Goal: Task Accomplishment & Management: Complete application form

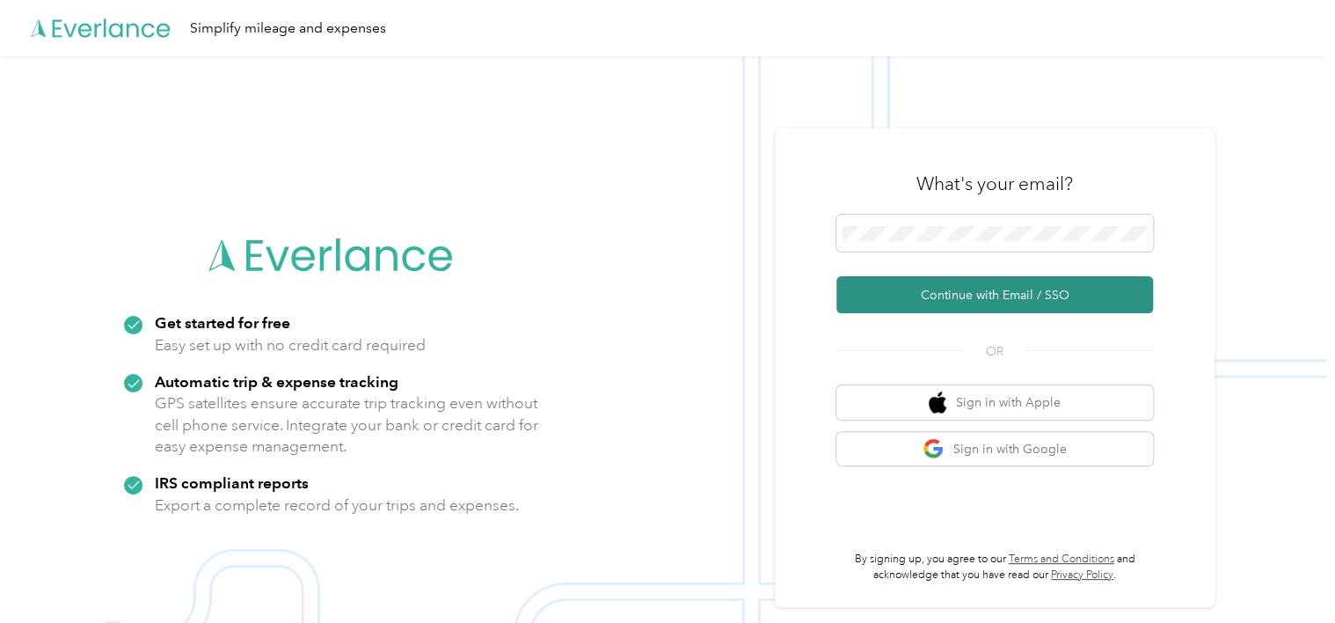
click at [994, 292] on button "Continue with Email / SSO" at bounding box center [995, 294] width 317 height 37
click at [983, 295] on button "Continue with Email / SSO" at bounding box center [995, 294] width 317 height 37
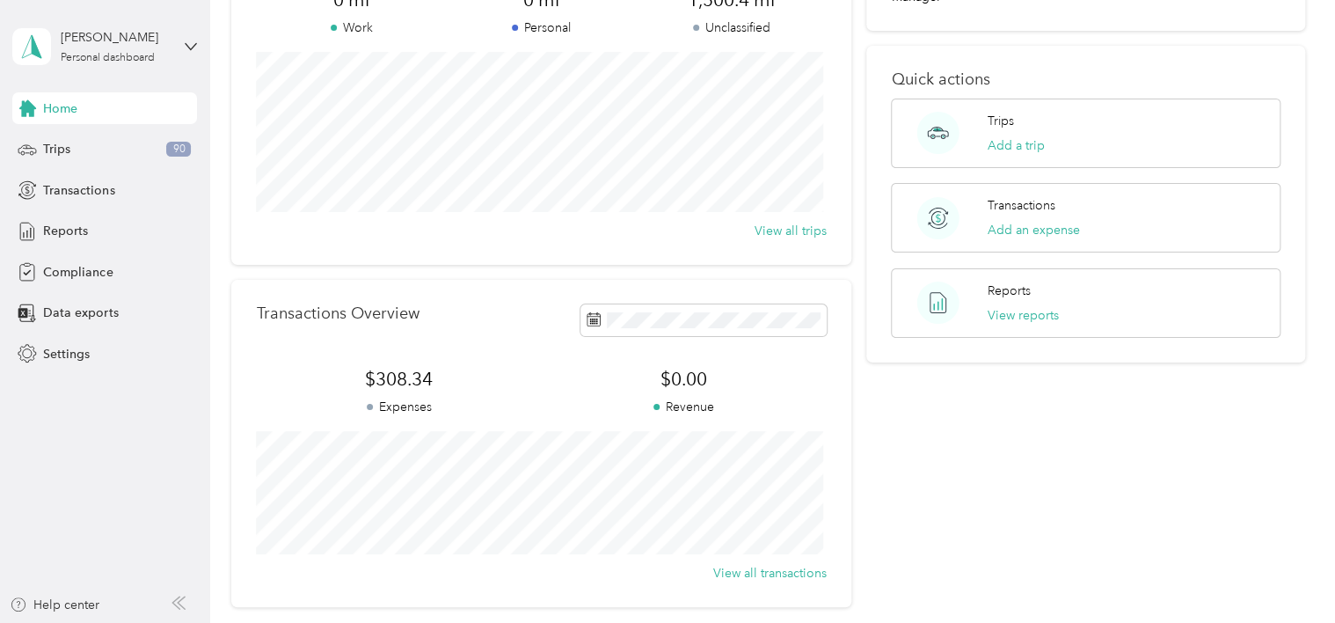
scroll to position [88, 0]
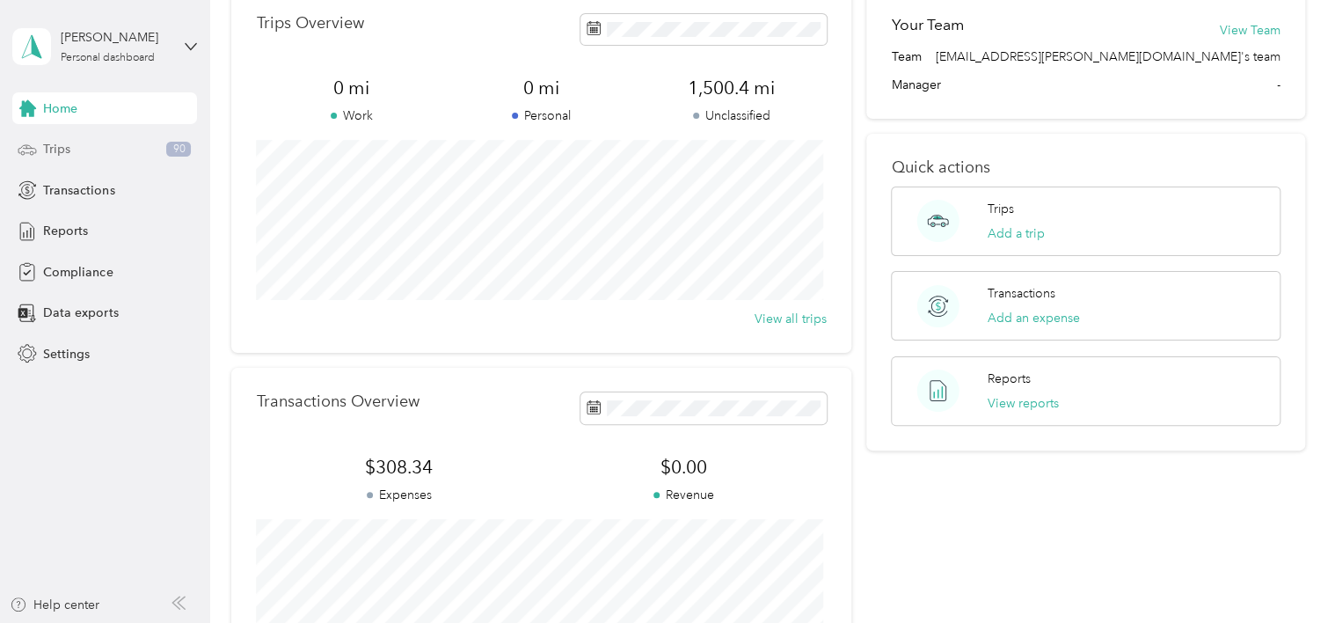
click at [55, 146] on span "Trips" at bounding box center [56, 149] width 27 height 18
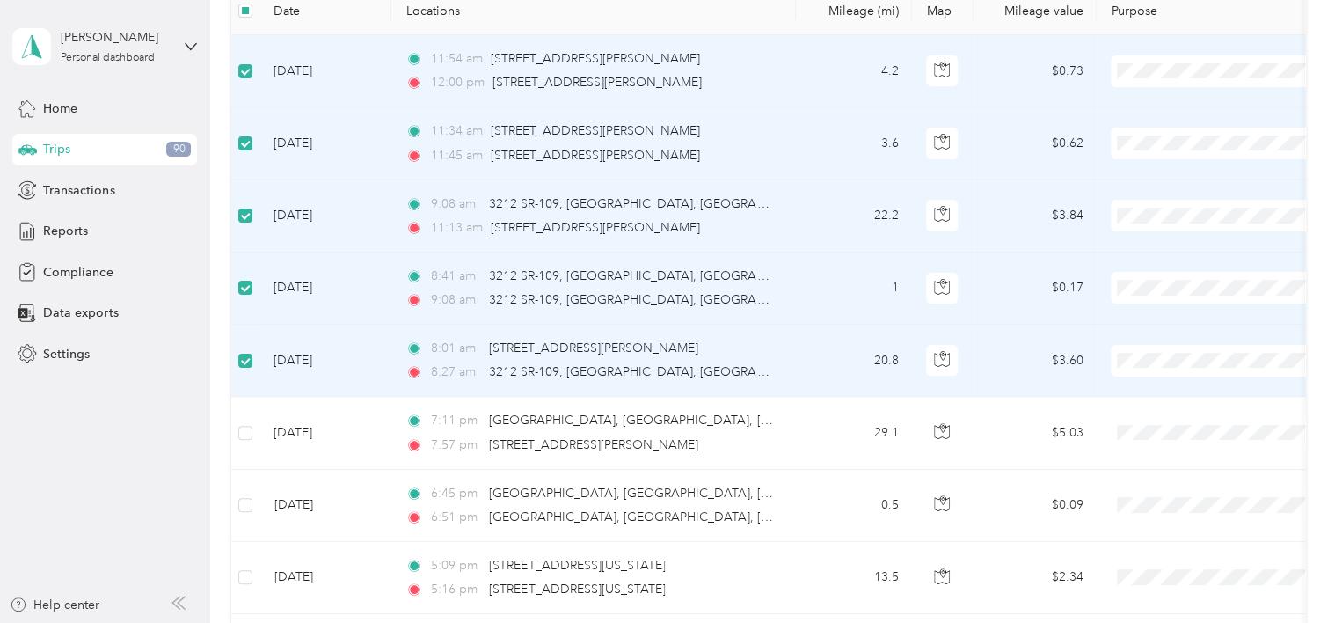
scroll to position [176, 0]
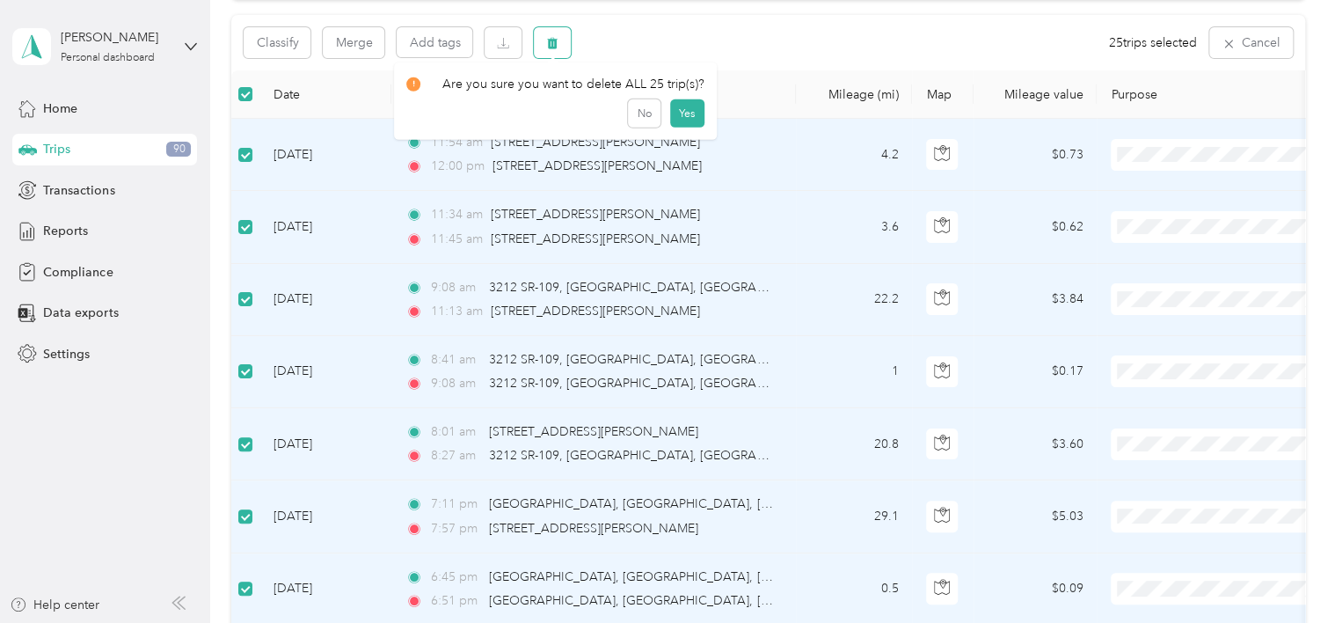
click at [557, 37] on icon "button" at bounding box center [552, 43] width 12 height 12
click at [679, 115] on button "Yes" at bounding box center [687, 116] width 34 height 28
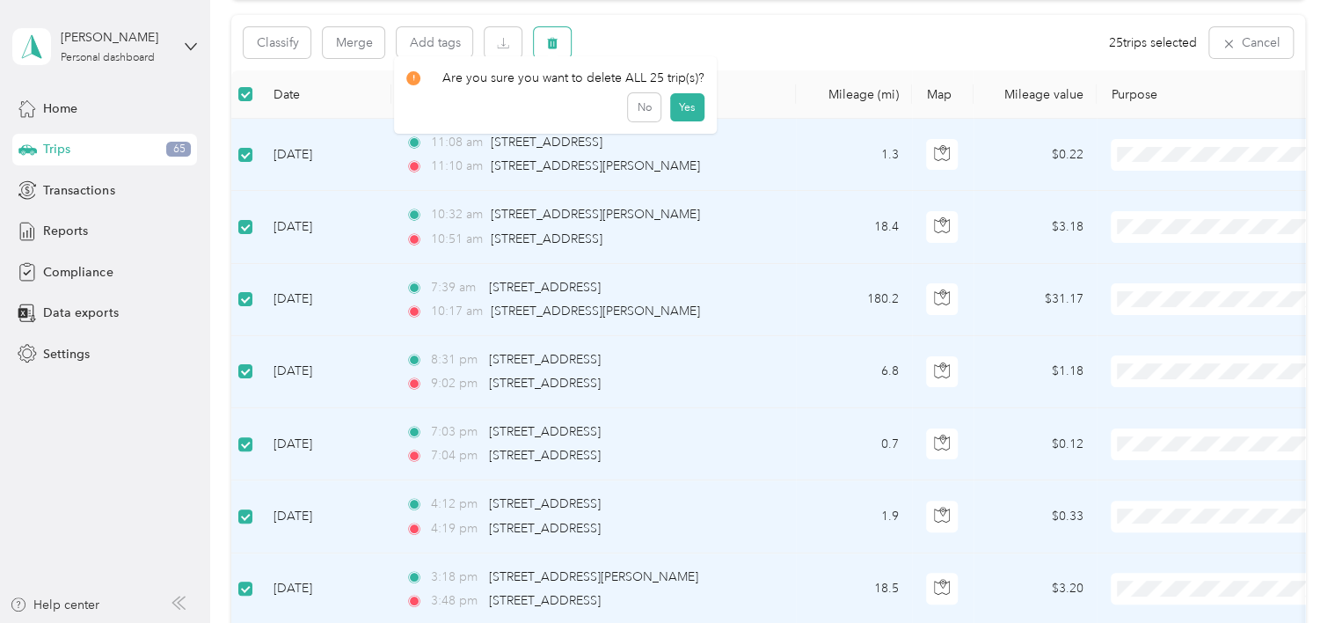
click at [546, 42] on icon "button" at bounding box center [552, 43] width 12 height 12
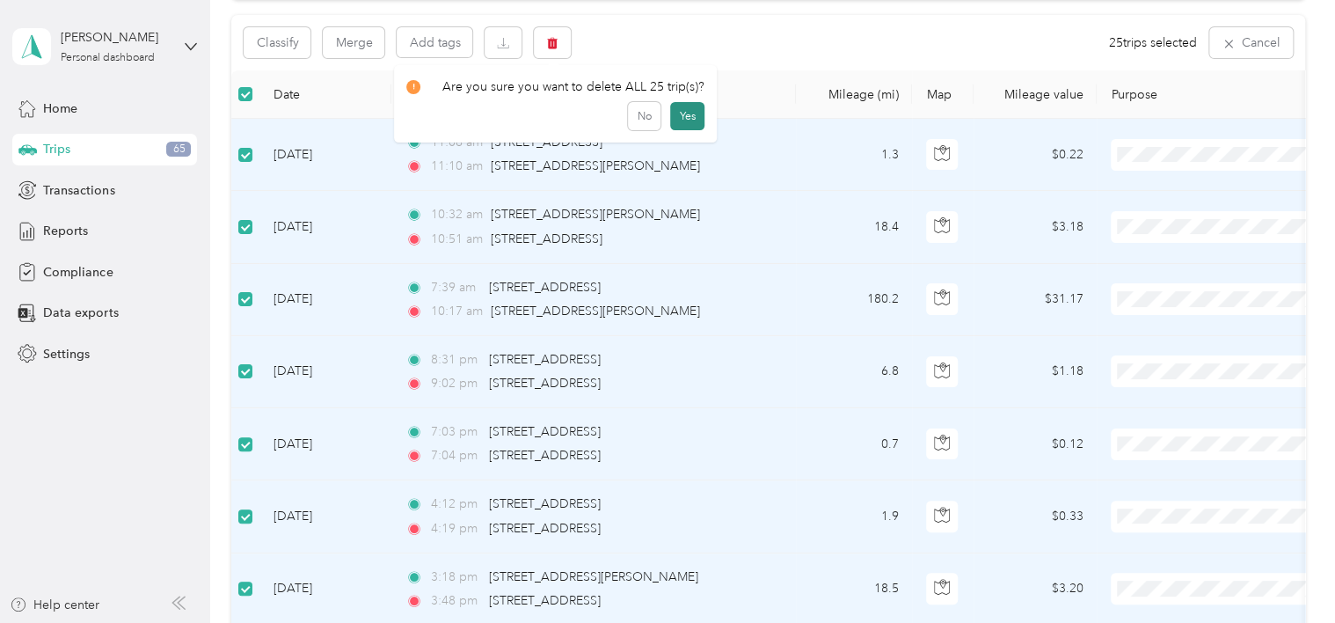
click at [683, 116] on button "Yes" at bounding box center [687, 116] width 34 height 28
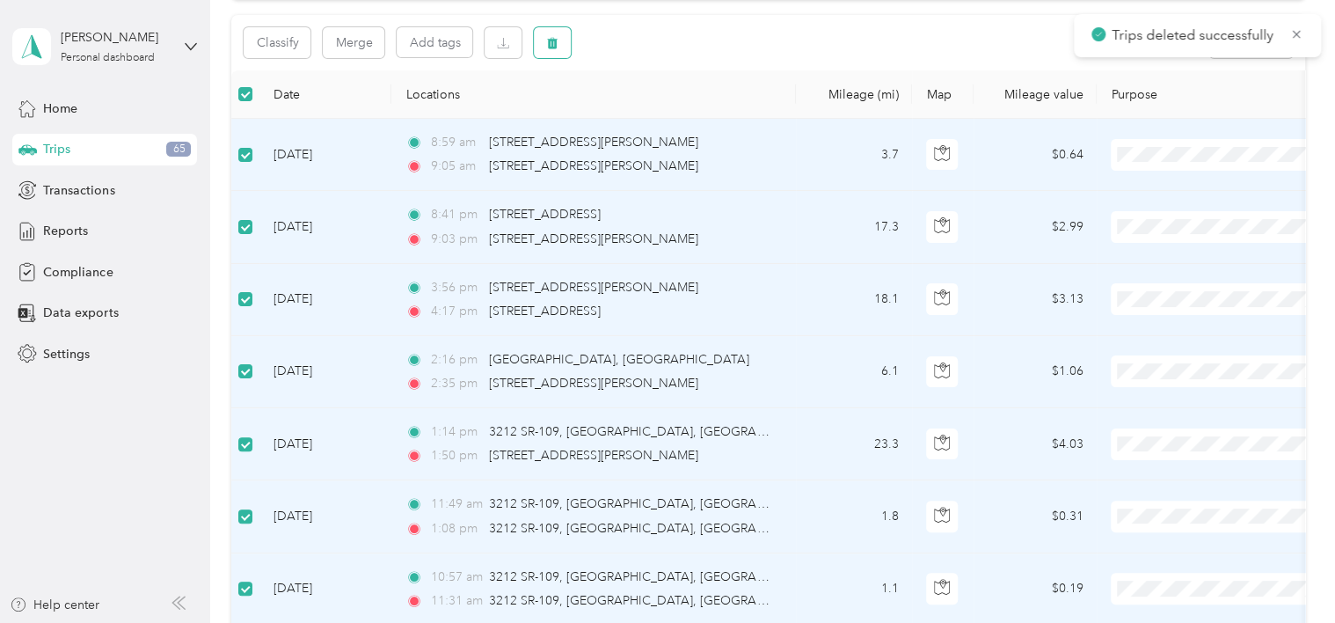
click at [553, 43] on icon "button" at bounding box center [553, 43] width 11 height 11
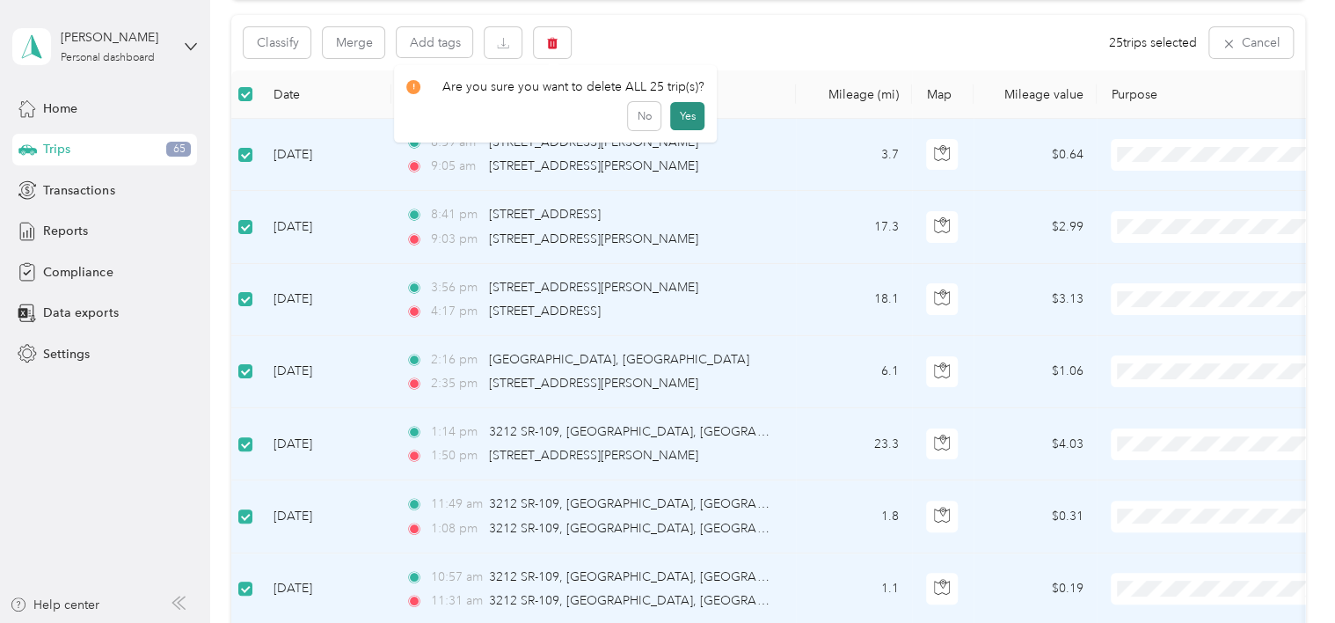
click at [690, 116] on button "Yes" at bounding box center [687, 116] width 34 height 28
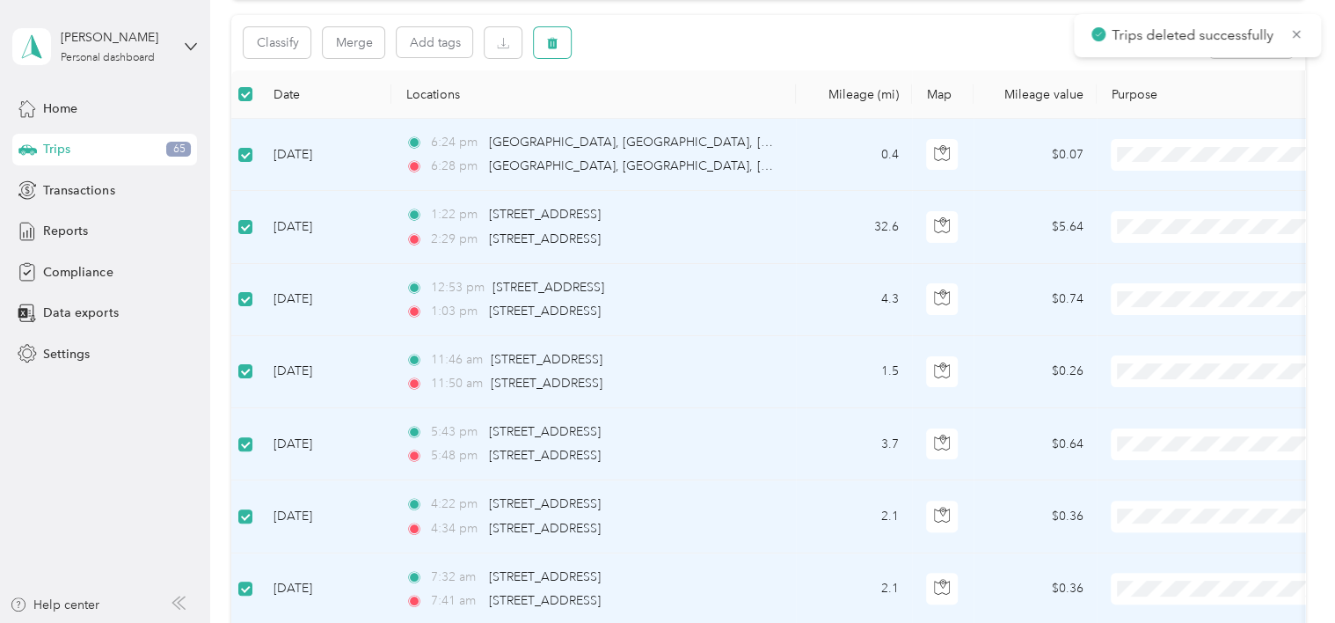
click at [546, 40] on icon "button" at bounding box center [552, 43] width 12 height 12
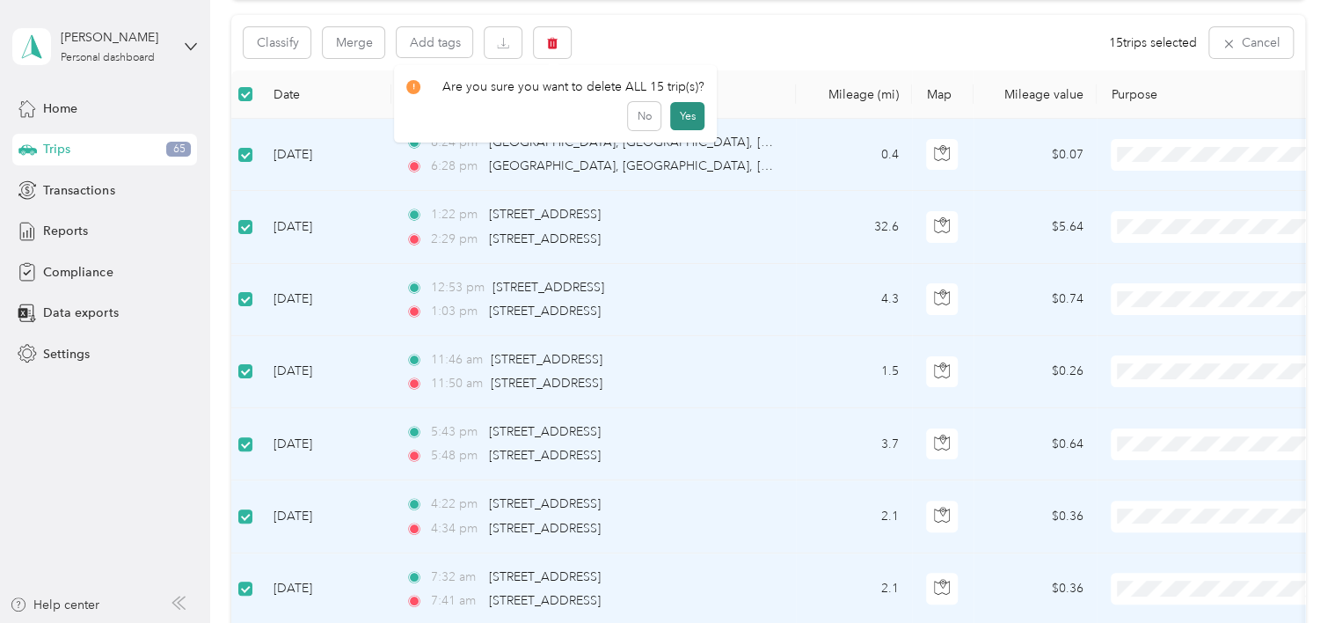
click at [685, 113] on button "Yes" at bounding box center [687, 116] width 34 height 28
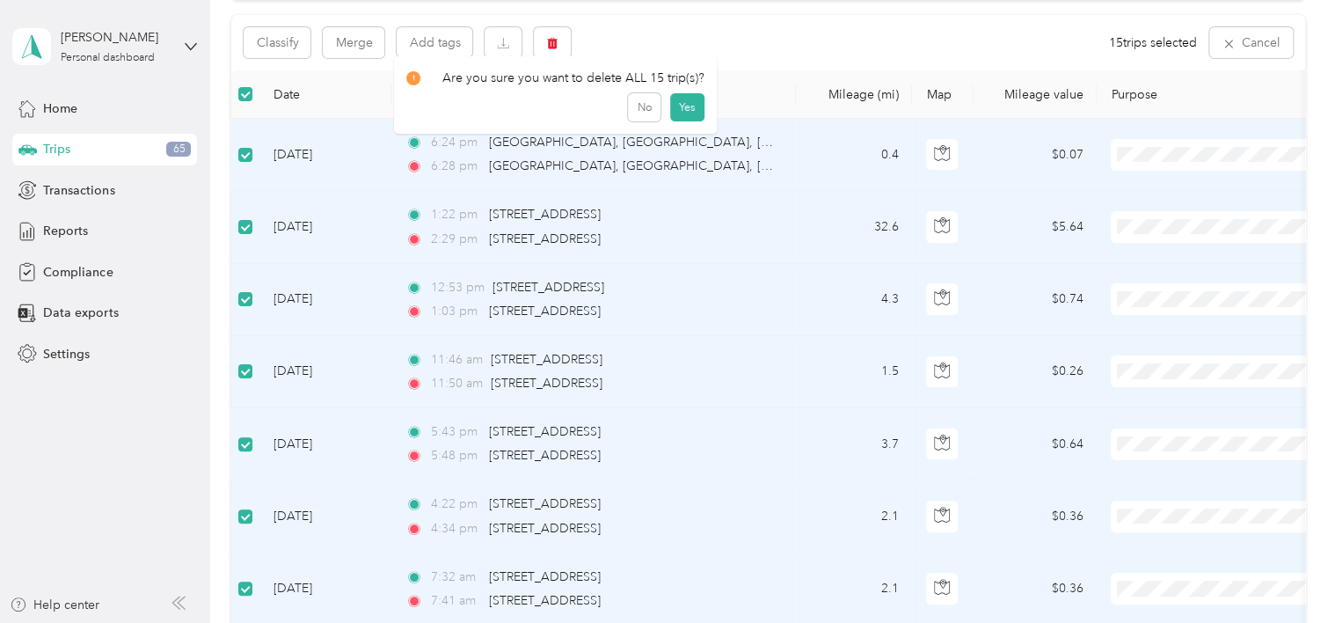
scroll to position [177, 0]
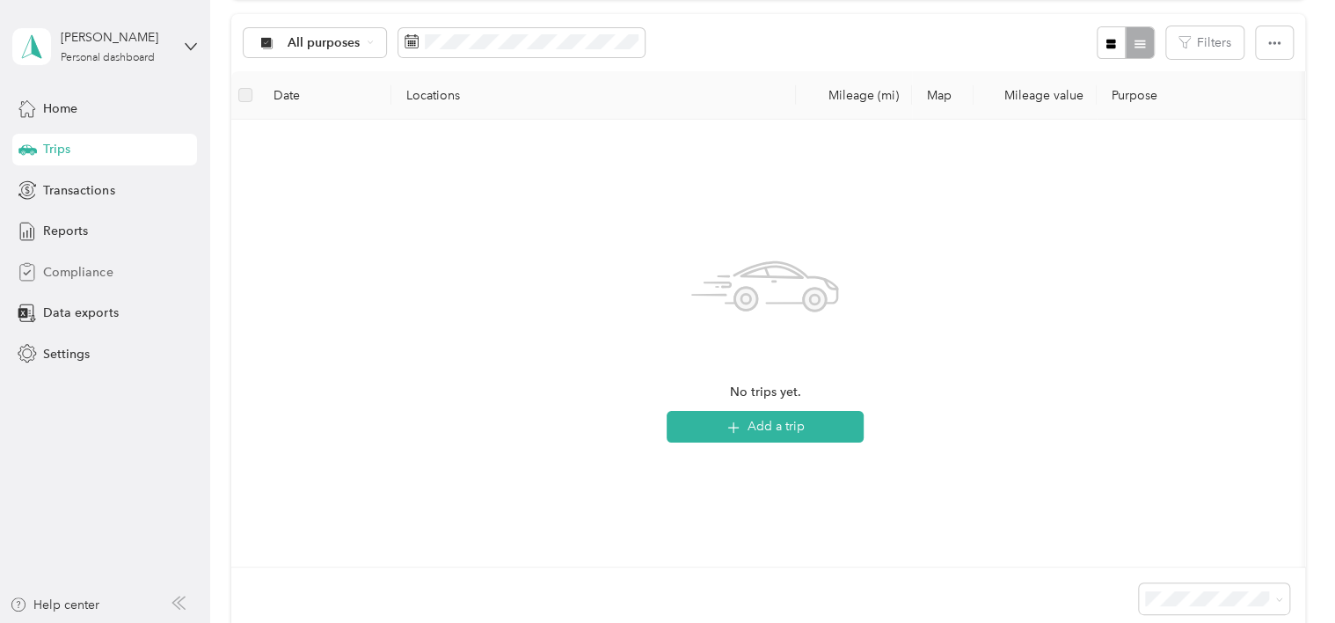
click at [46, 269] on span "Compliance" at bounding box center [77, 272] width 69 height 18
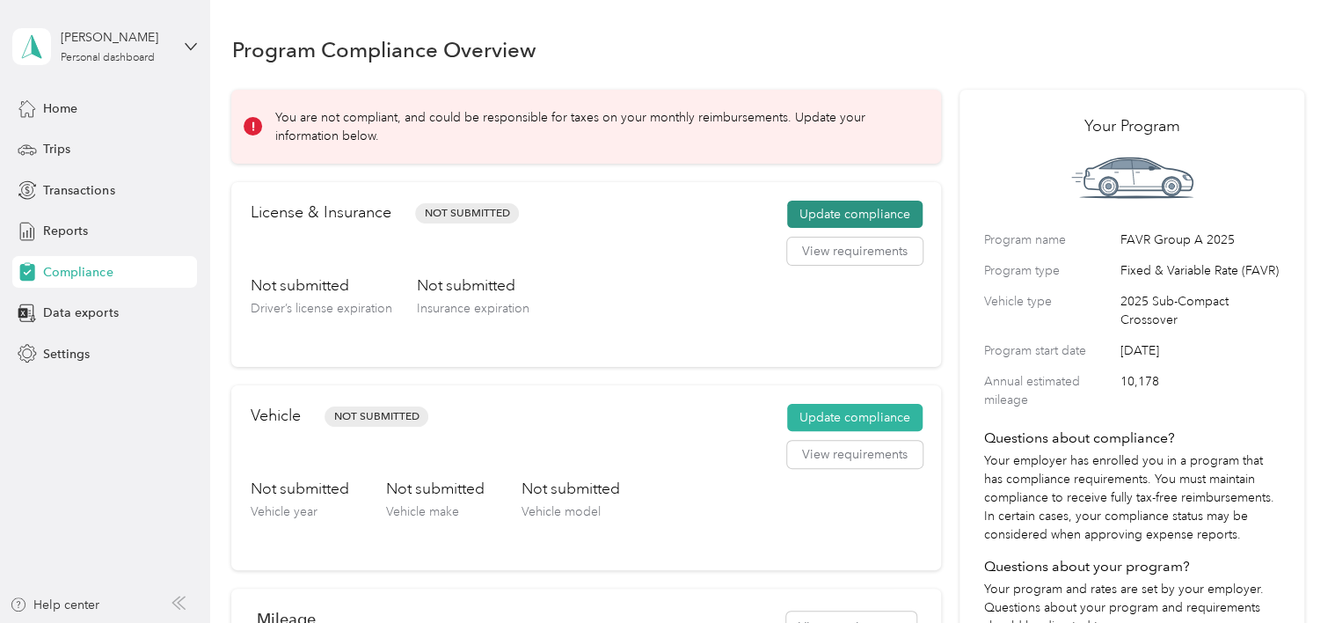
click at [825, 213] on button "Update compliance" at bounding box center [854, 215] width 135 height 28
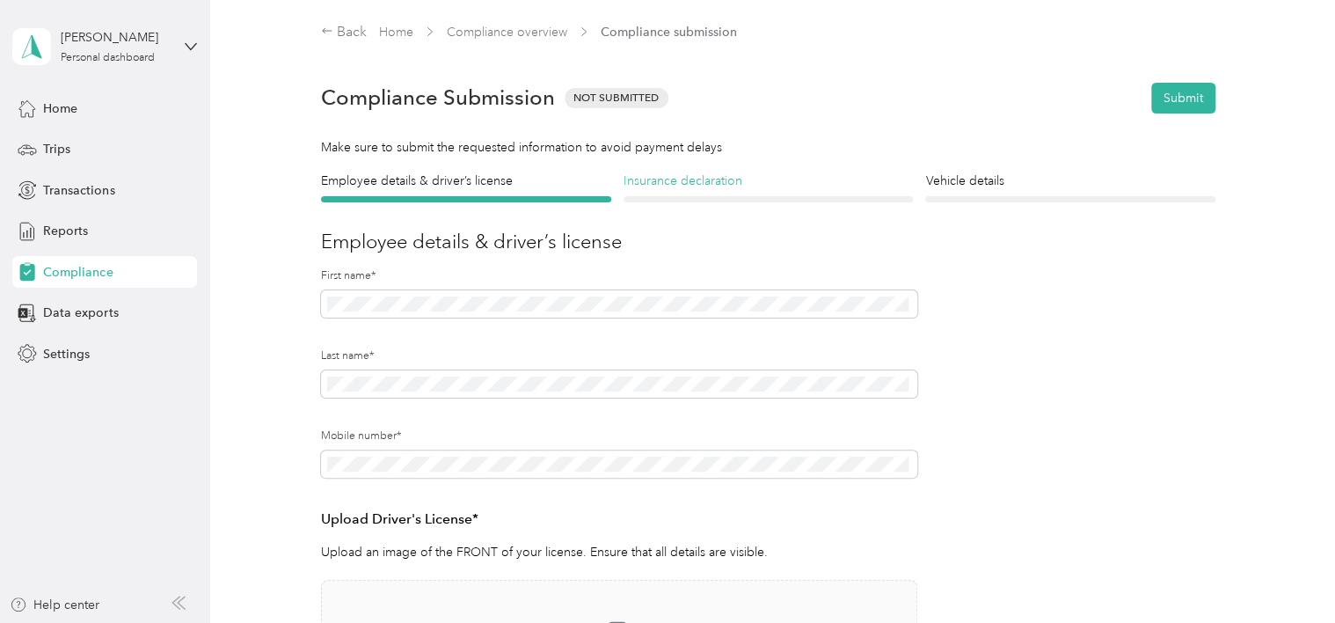
click at [681, 181] on h4 "Insurance declaration" at bounding box center [769, 181] width 290 height 18
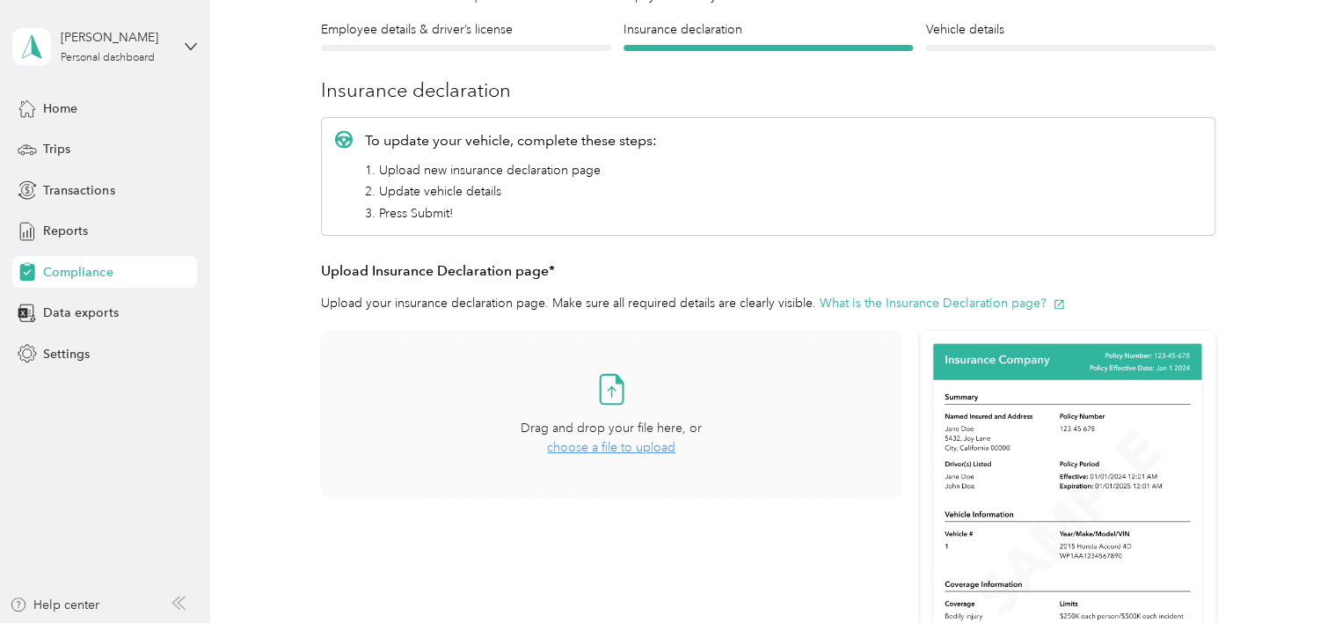
scroll to position [176, 0]
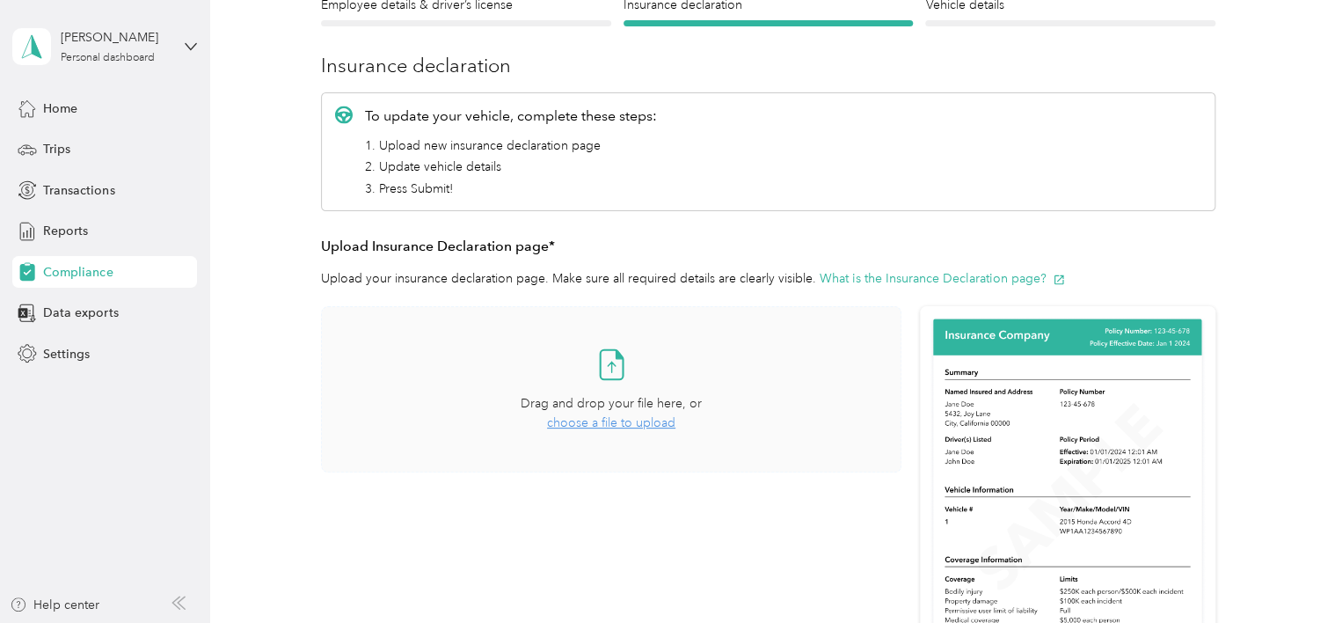
click at [555, 425] on span "choose a file to upload" at bounding box center [611, 422] width 128 height 15
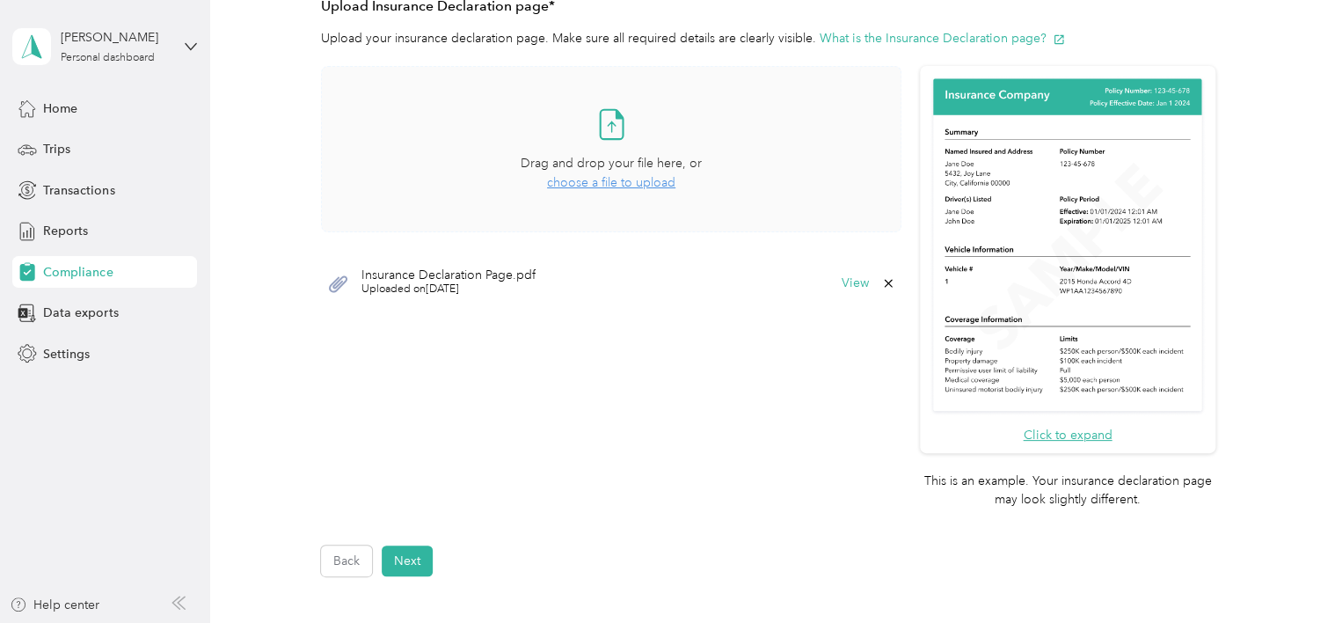
scroll to position [440, 0]
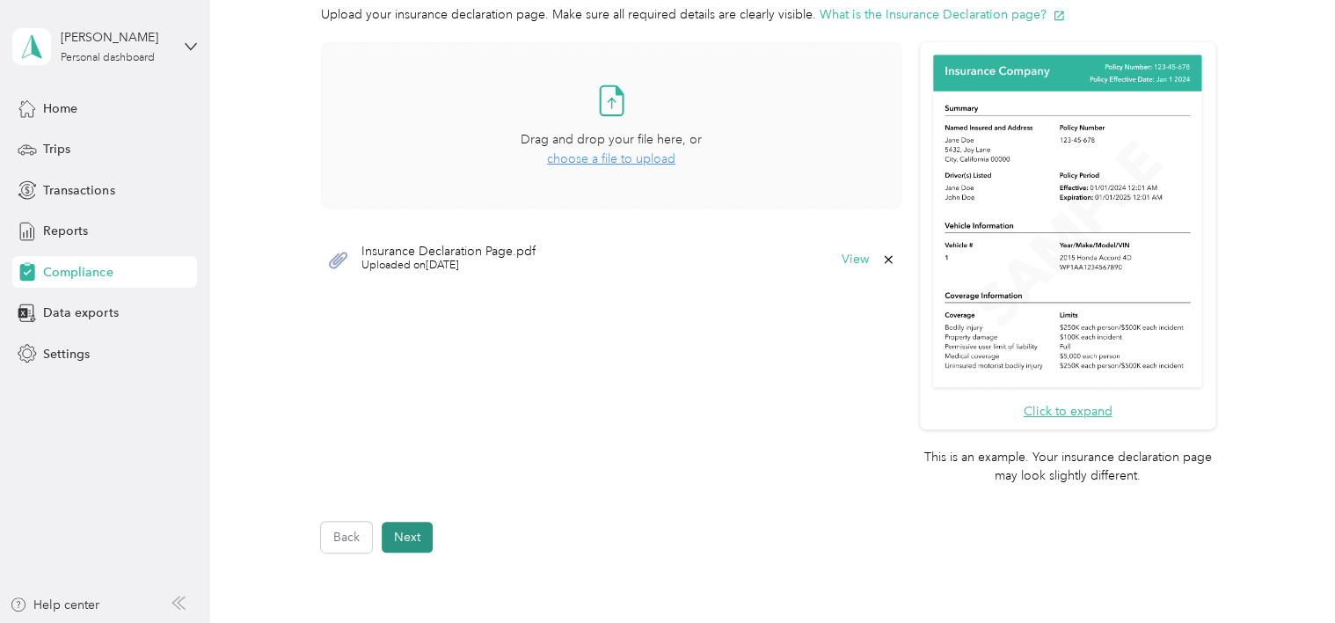
click at [418, 540] on button "Next" at bounding box center [407, 537] width 51 height 31
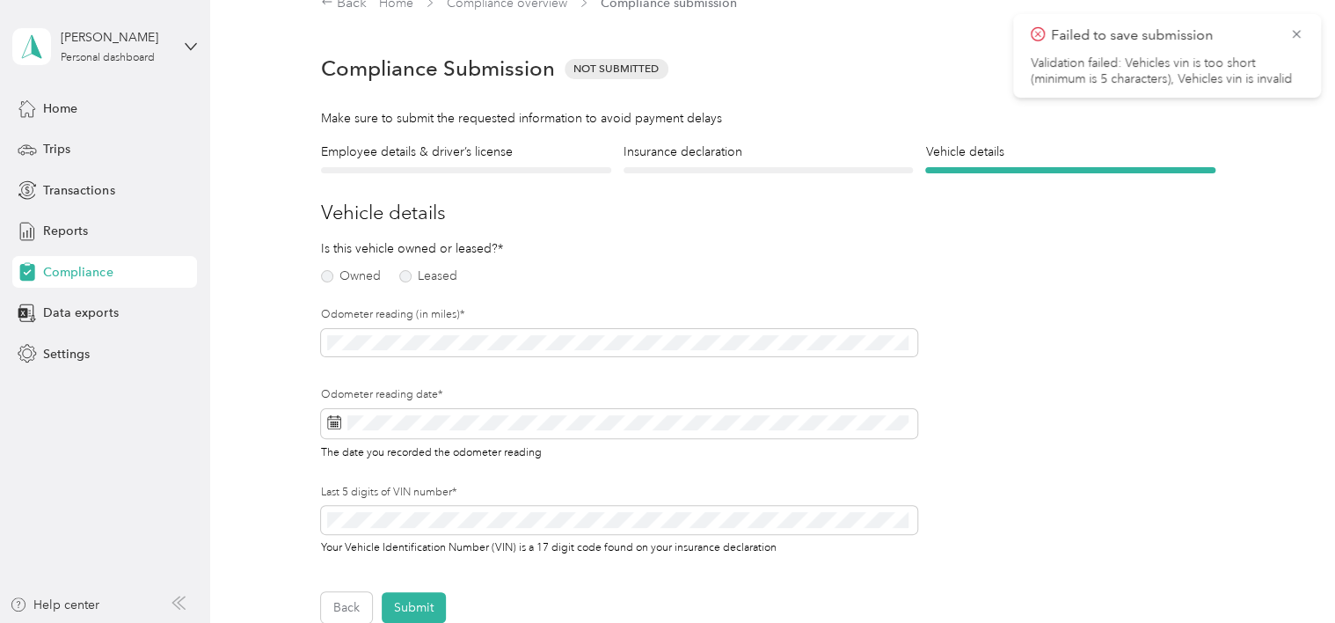
scroll to position [21, 0]
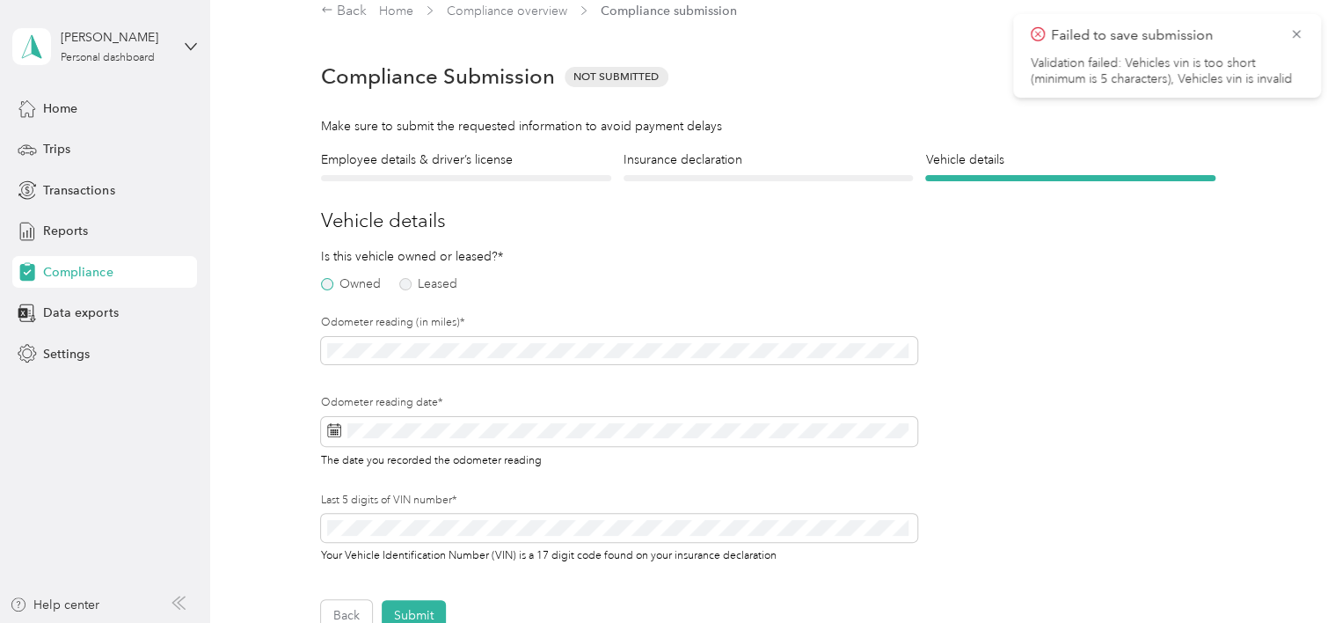
click at [325, 284] on label "Owned" at bounding box center [351, 284] width 60 height 12
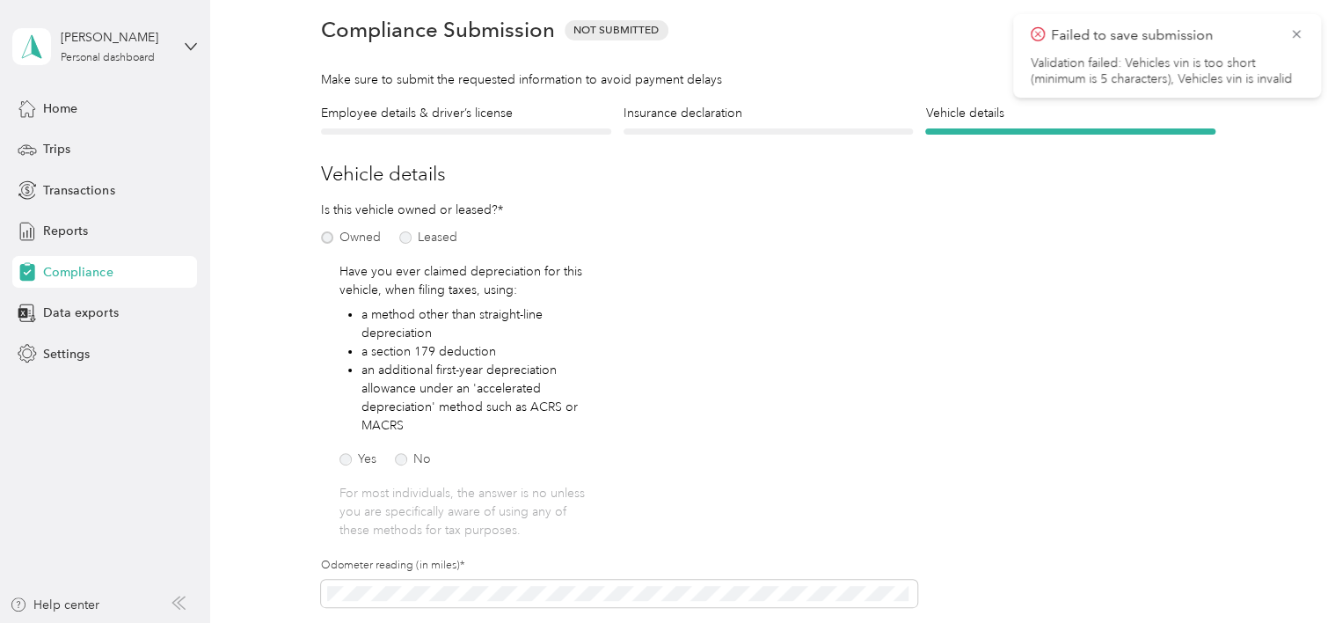
scroll to position [109, 0]
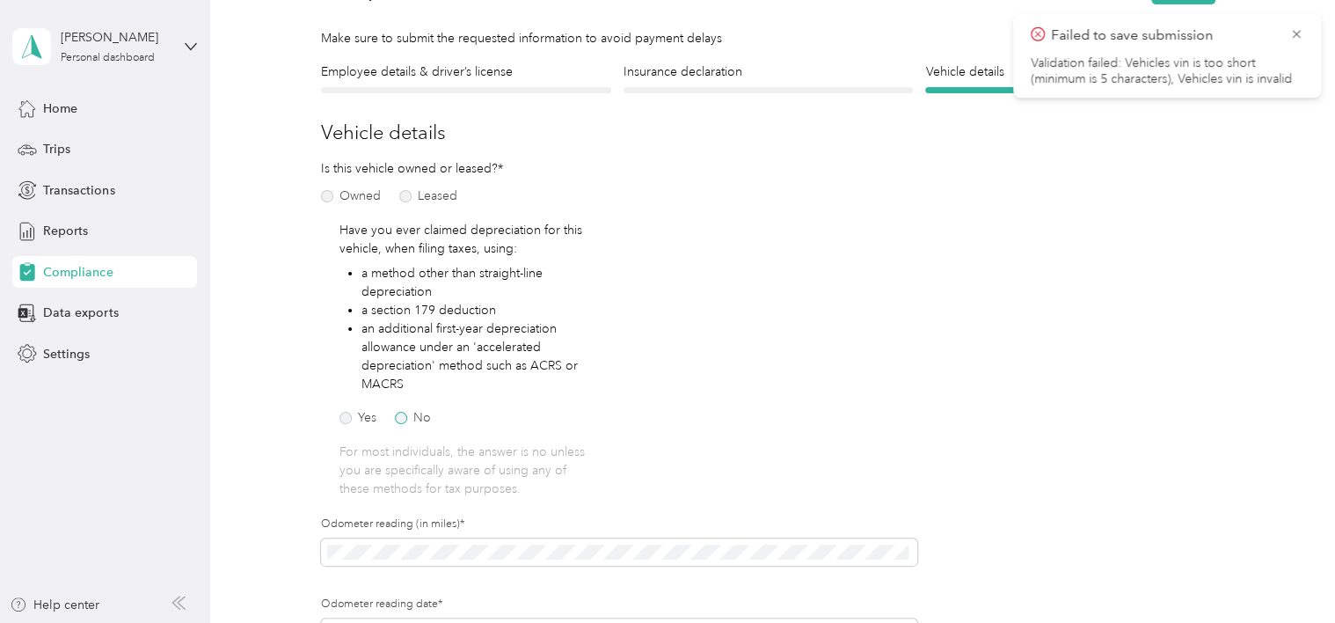
click at [398, 415] on label "No" at bounding box center [413, 418] width 36 height 12
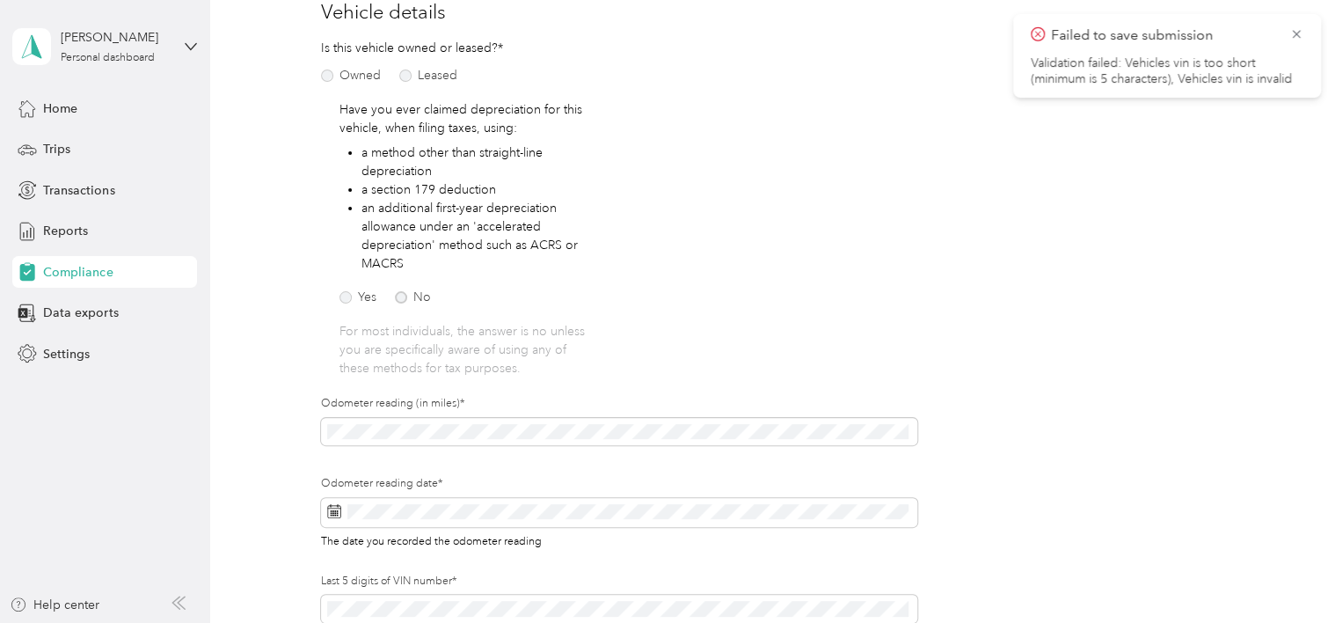
scroll to position [285, 0]
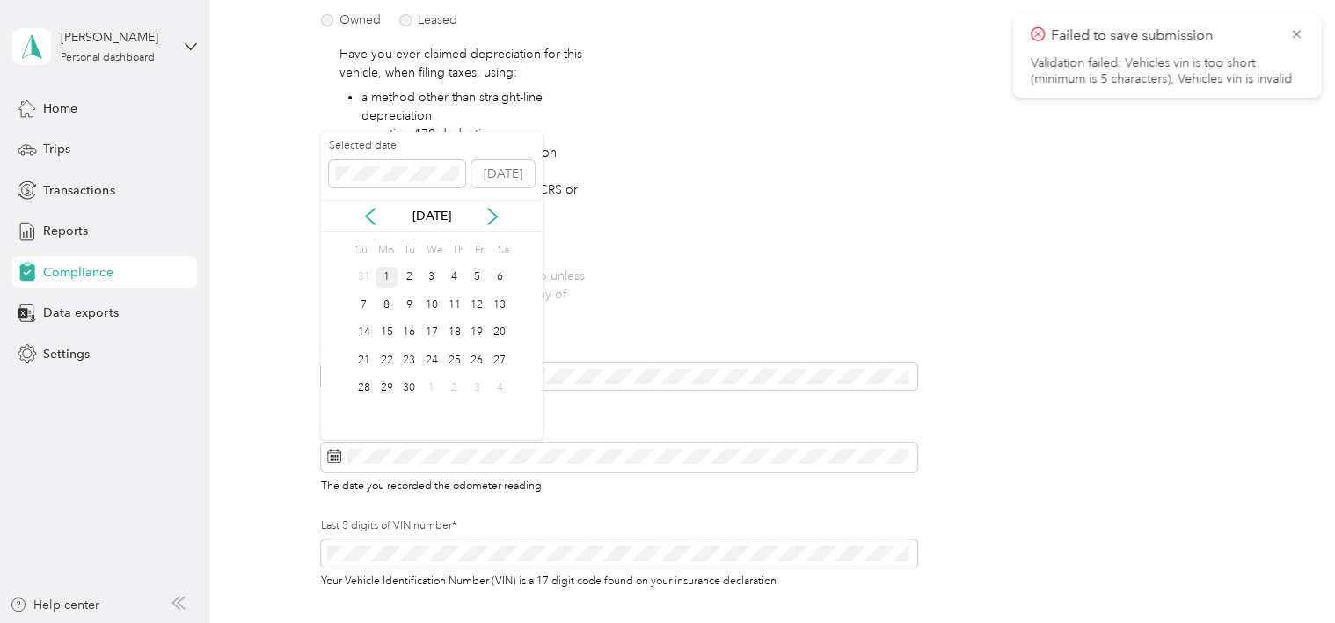
click at [384, 271] on div "1" at bounding box center [387, 278] width 23 height 22
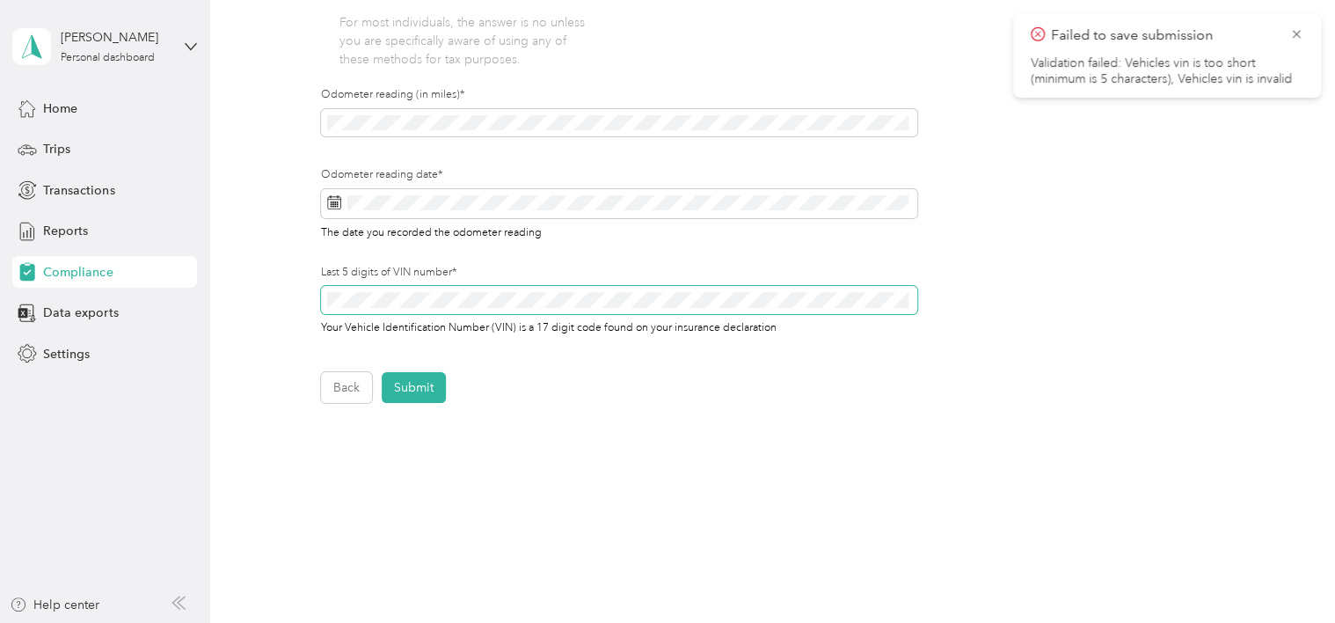
scroll to position [549, 0]
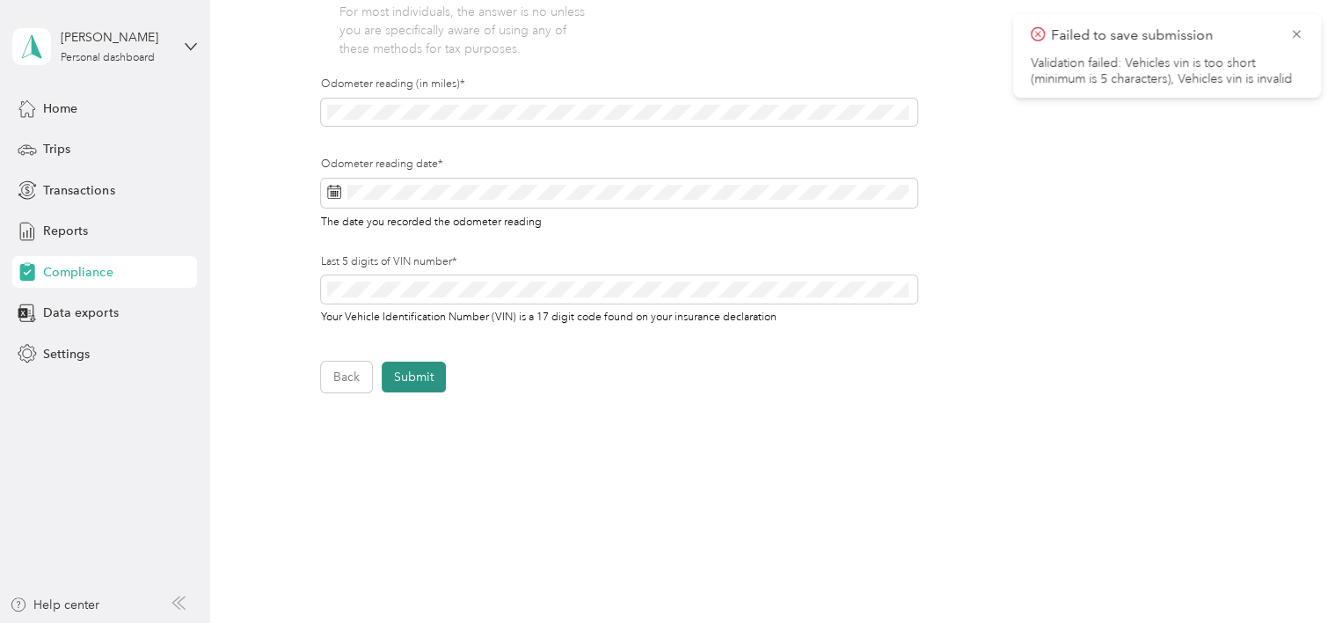
click at [413, 373] on button "Submit" at bounding box center [414, 377] width 64 height 31
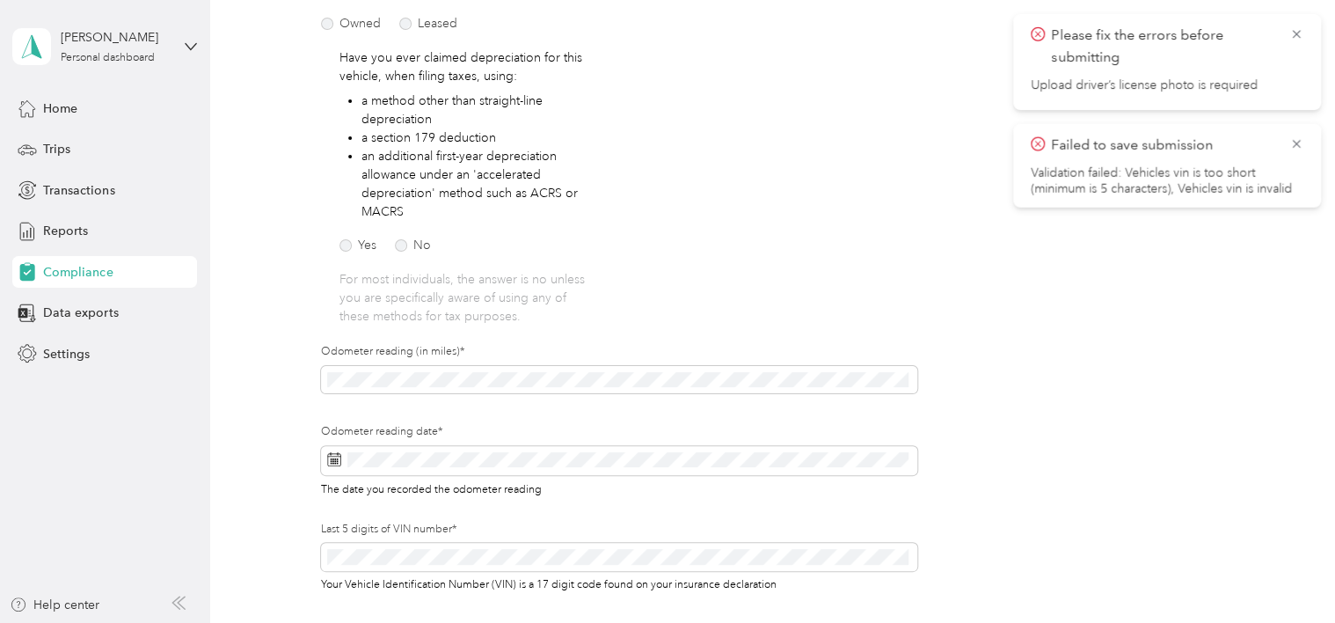
scroll to position [47, 0]
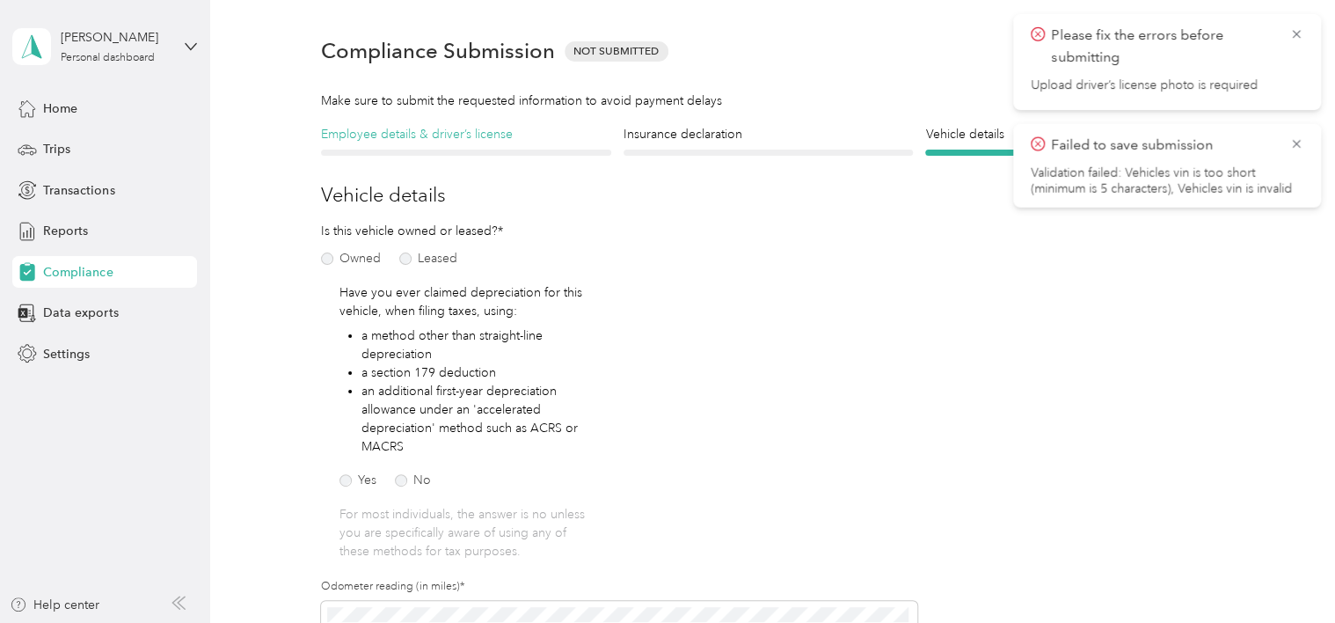
click at [419, 133] on h4 "Employee details & driver’s license" at bounding box center [466, 134] width 290 height 18
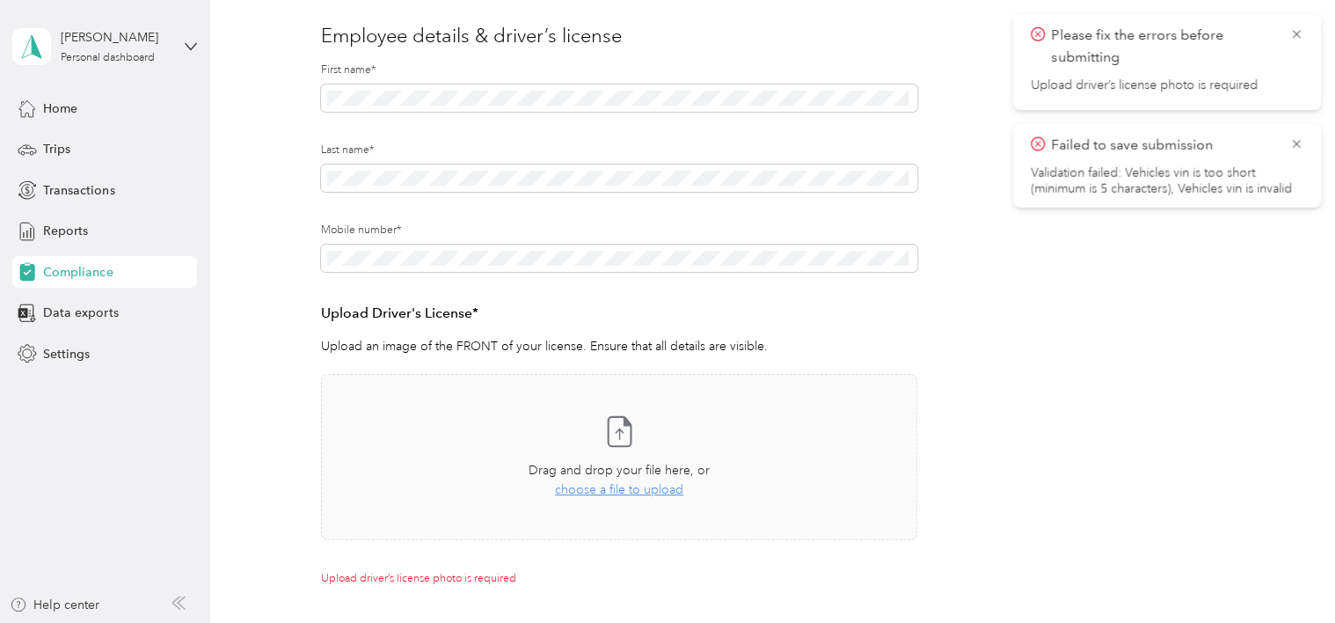
scroll to position [311, 0]
